Goal: Browse casually

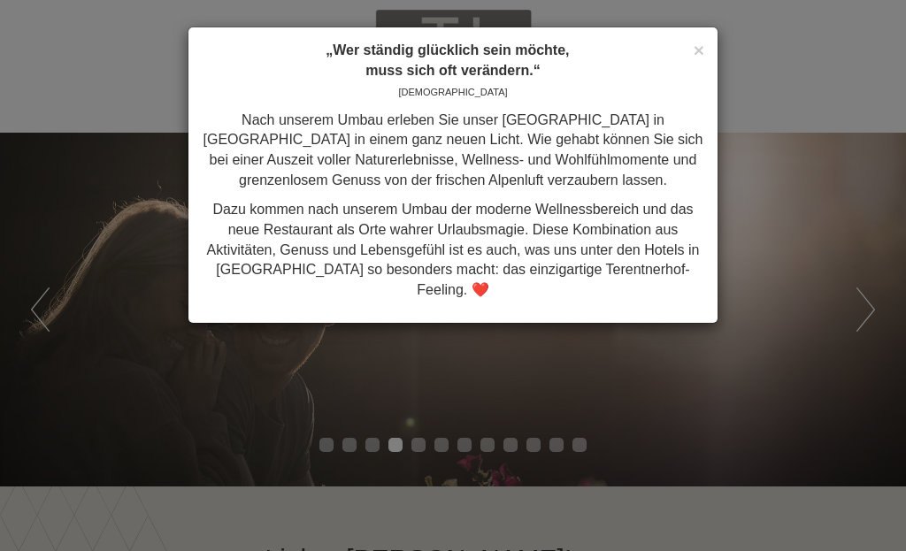
click at [883, 289] on div "× „Wer ständig glücklich sein möchte, muss sich oft verändern.“ Konfuzius Nach …" at bounding box center [453, 275] width 906 height 551
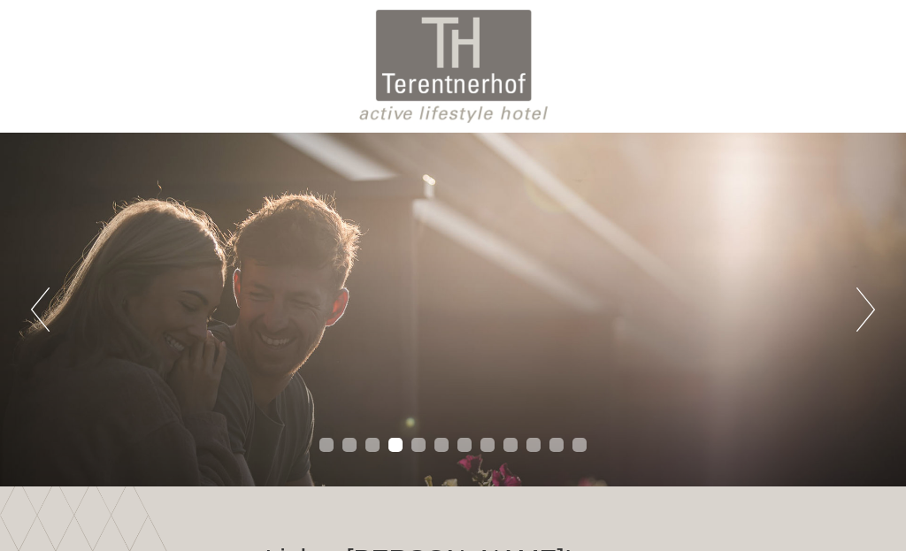
click at [871, 304] on button "Next" at bounding box center [865, 309] width 19 height 44
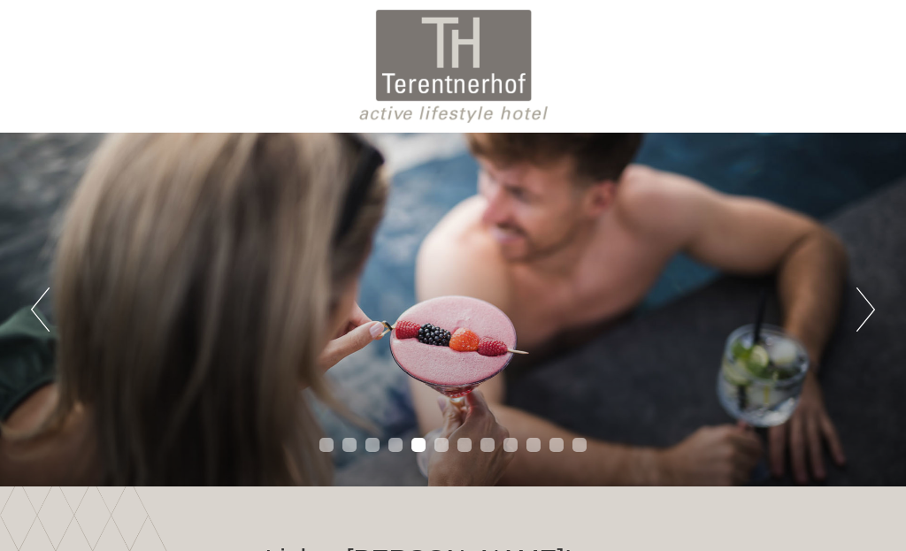
click at [866, 314] on button "Next" at bounding box center [865, 309] width 19 height 44
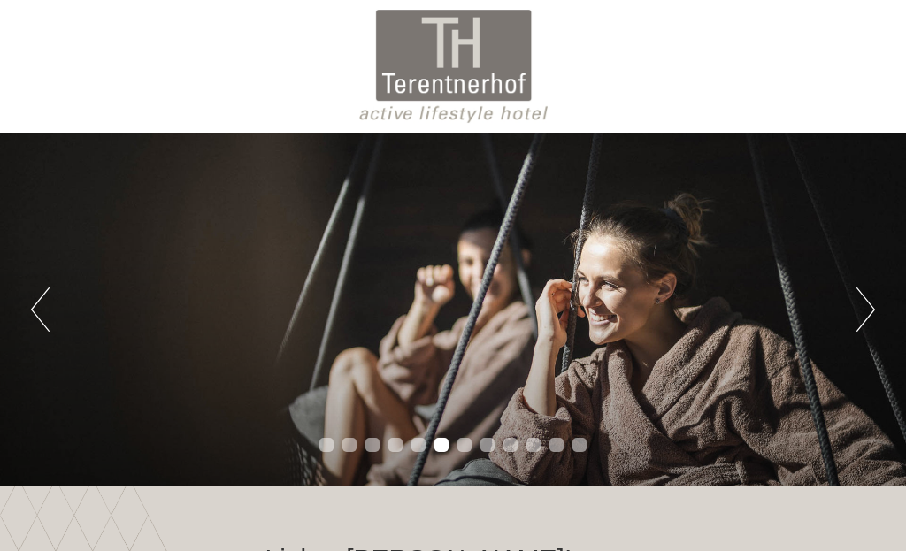
click at [867, 310] on button "Next" at bounding box center [865, 309] width 19 height 44
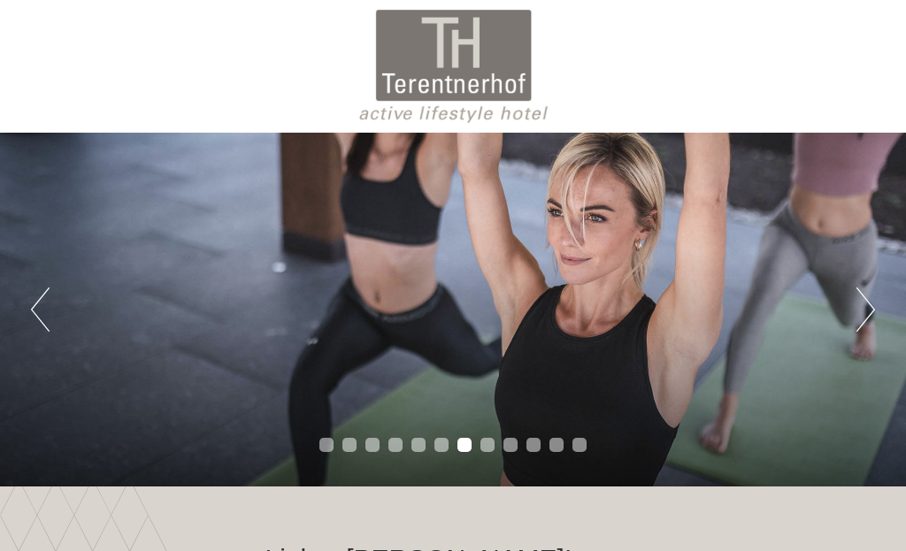
click at [869, 315] on button "Next" at bounding box center [865, 309] width 19 height 44
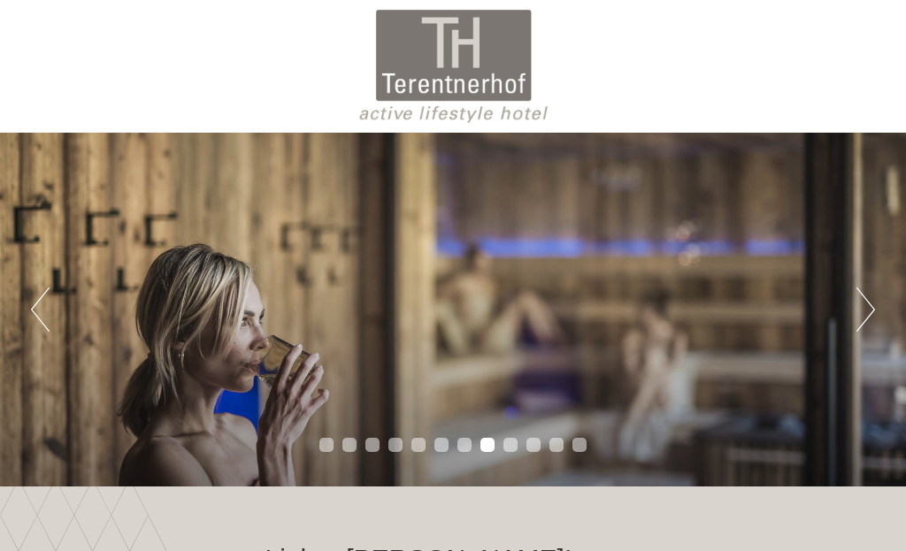
click at [870, 308] on button "Next" at bounding box center [865, 309] width 19 height 44
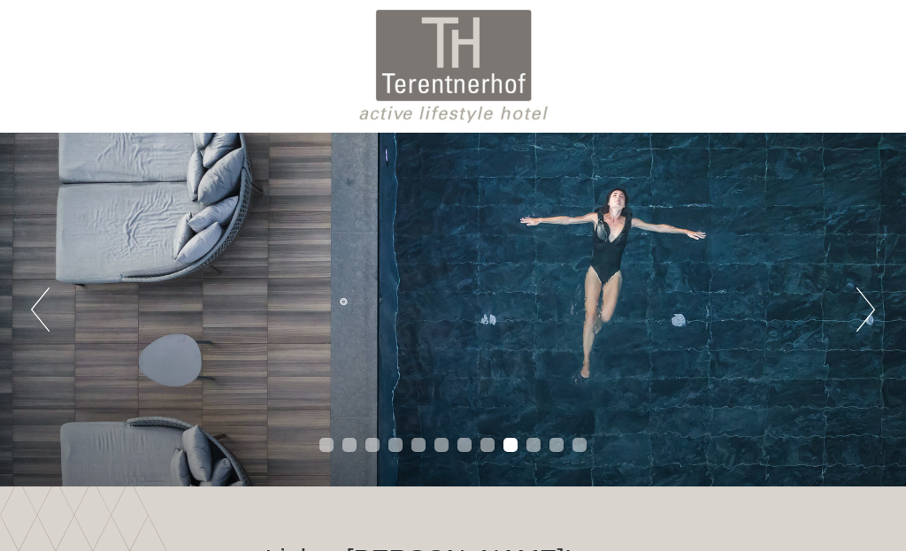
click at [863, 303] on button "Next" at bounding box center [865, 309] width 19 height 44
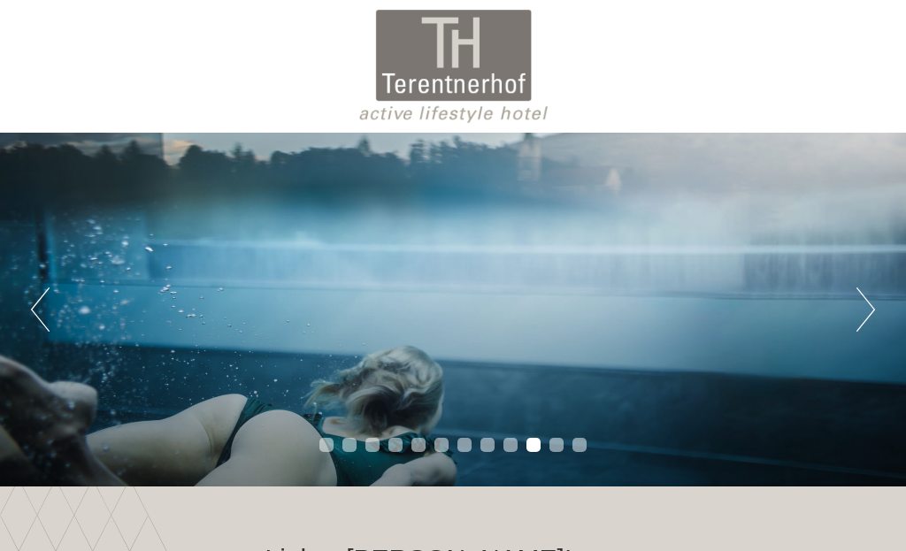
click at [863, 307] on button "Next" at bounding box center [865, 309] width 19 height 44
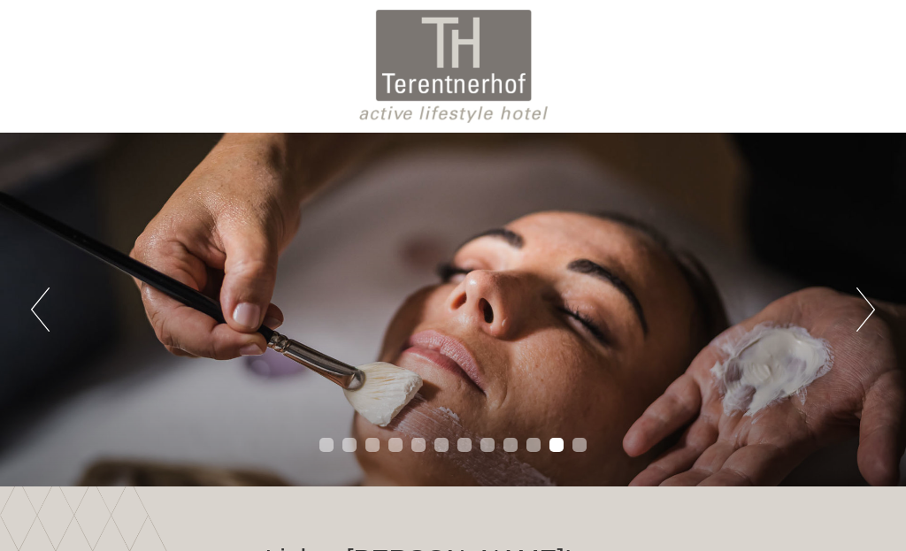
click at [860, 312] on button "Next" at bounding box center [865, 309] width 19 height 44
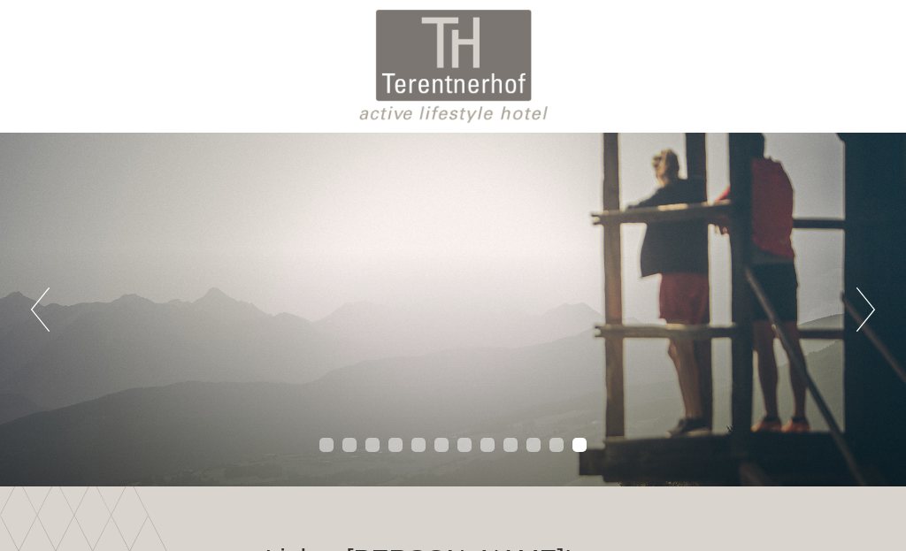
click at [857, 310] on button "Next" at bounding box center [865, 309] width 19 height 44
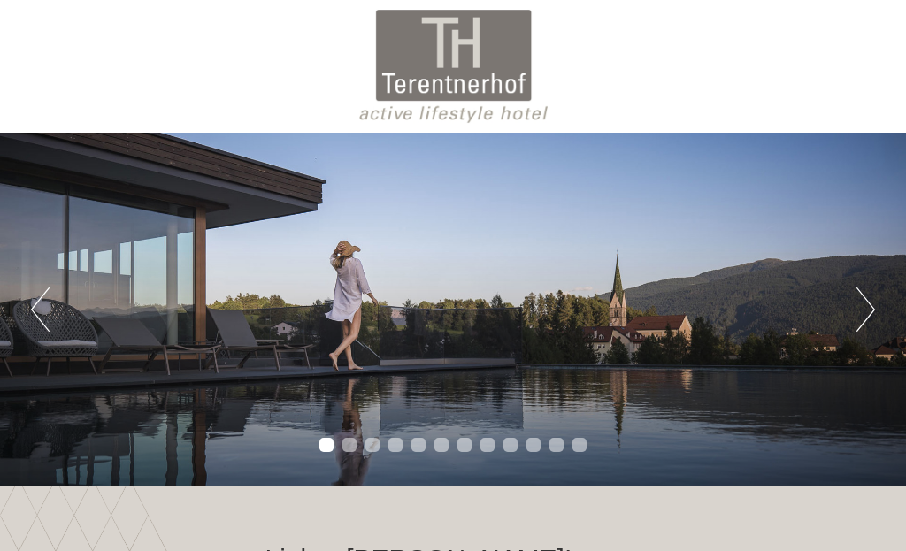
click at [845, 317] on div "Previous Next 1 2 3 4 5 6 7 8 9 10 11 12" at bounding box center [453, 310] width 906 height 354
